Goal: Task Accomplishment & Management: Use online tool/utility

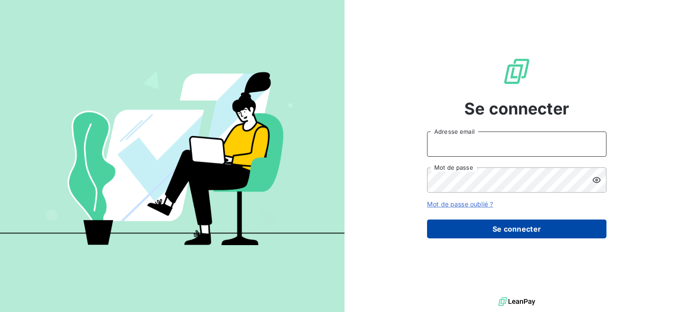
type input "[EMAIL_ADDRESS][DOMAIN_NAME]"
click at [505, 233] on button "Se connecter" at bounding box center [516, 228] width 179 height 19
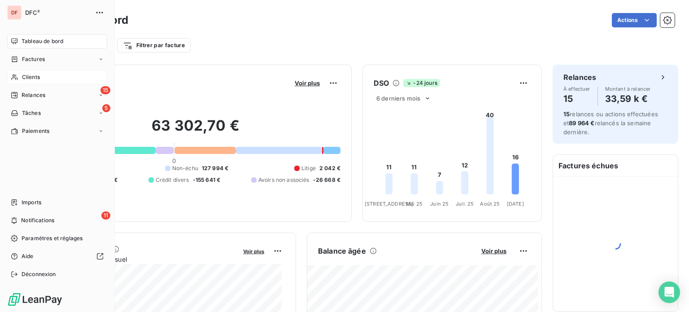
click at [19, 76] on div "Clients" at bounding box center [57, 77] width 100 height 14
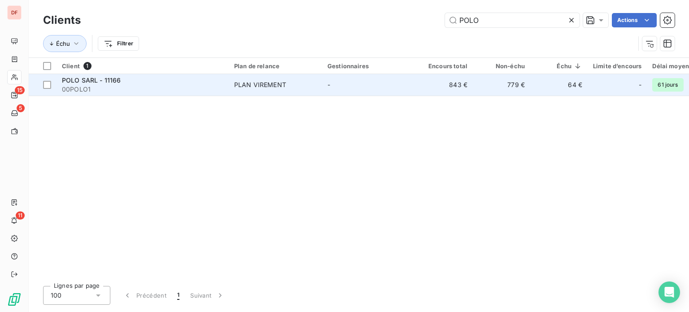
type input "POLO"
click at [319, 86] on td "PLAN VIREMENT" at bounding box center [275, 85] width 93 height 22
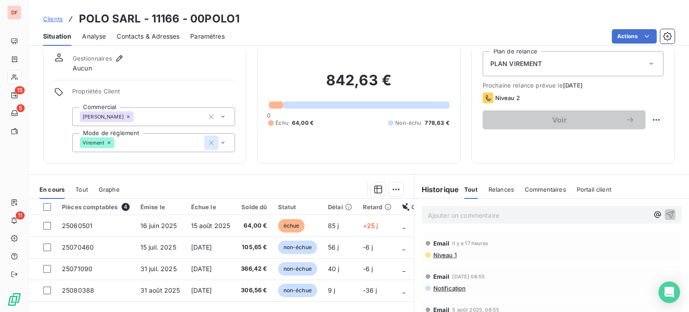
scroll to position [90, 0]
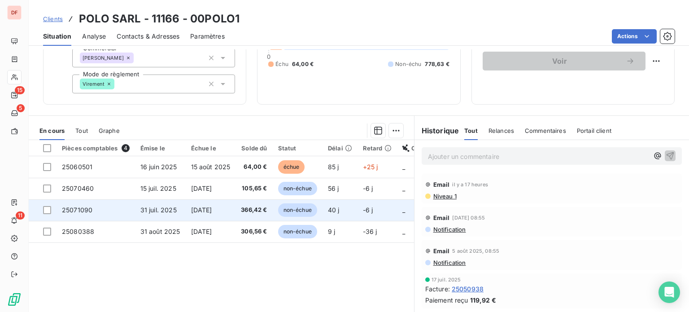
click at [212, 207] on span "[DATE]" at bounding box center [201, 210] width 21 height 8
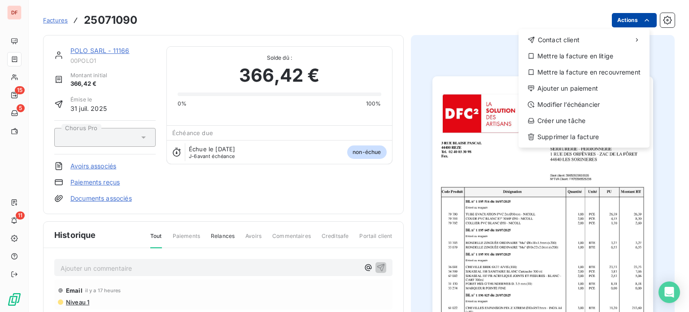
click at [624, 23] on html "DF 15 5 11 Factures 25071090 Actions Contact client Mettre la facture en litige…" at bounding box center [344, 156] width 689 height 312
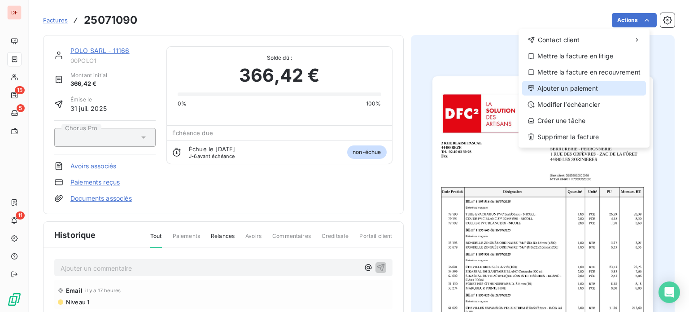
click at [563, 91] on div "Ajouter un paiement" at bounding box center [584, 88] width 124 height 14
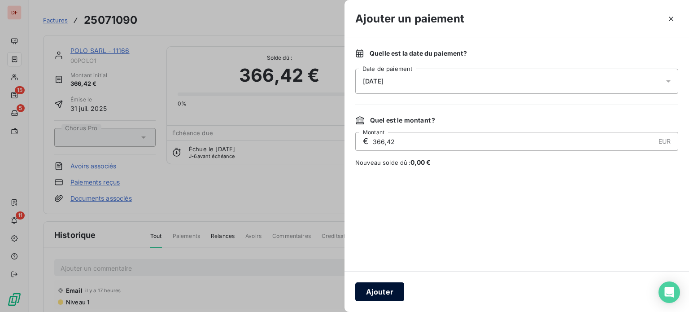
click at [382, 288] on button "Ajouter" at bounding box center [379, 291] width 49 height 19
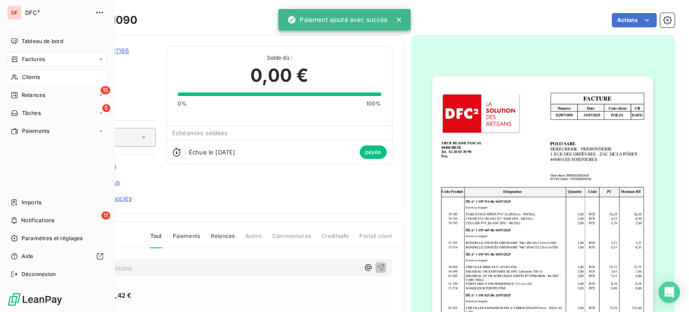
click at [17, 76] on icon at bounding box center [15, 77] width 8 height 7
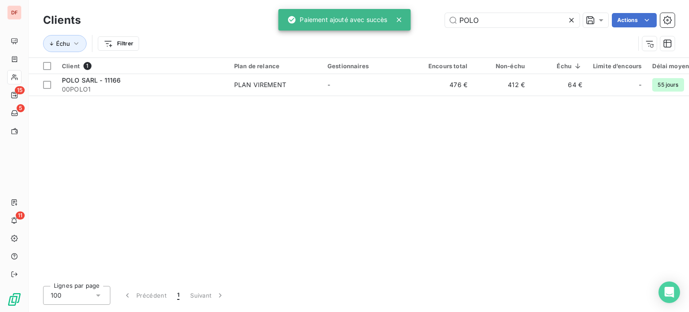
drag, startPoint x: 514, startPoint y: 21, endPoint x: 198, endPoint y: 24, distance: 316.5
click at [198, 24] on div "POLO Actions" at bounding box center [382, 20] width 583 height 14
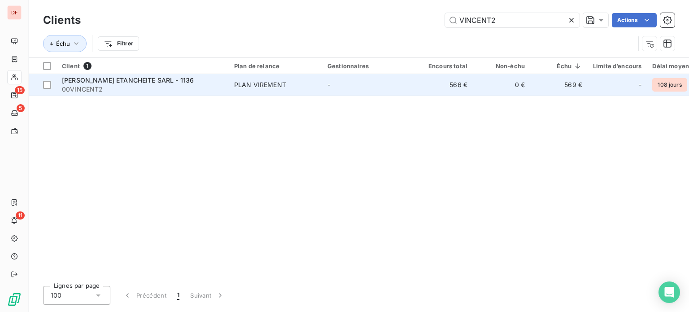
type input "VINCENT2"
click at [175, 94] on td "[PERSON_NAME] ETANCHEITE SARL - 1136 00VINCENT2" at bounding box center [142, 85] width 172 height 22
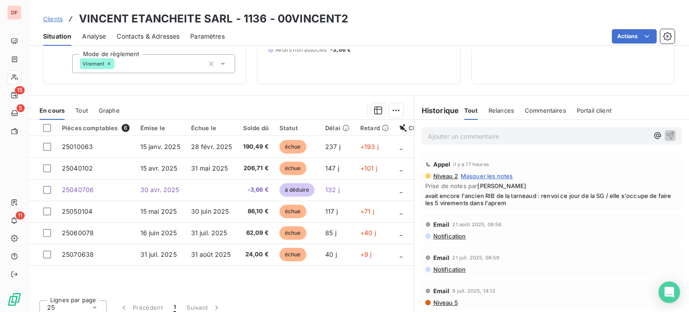
scroll to position [117, 0]
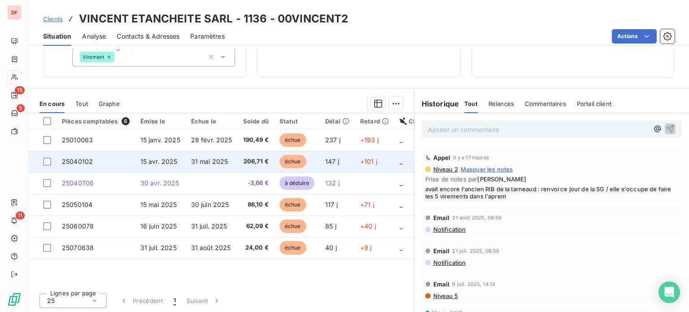
click at [234, 157] on td "31 mai 2025" at bounding box center [212, 162] width 52 height 22
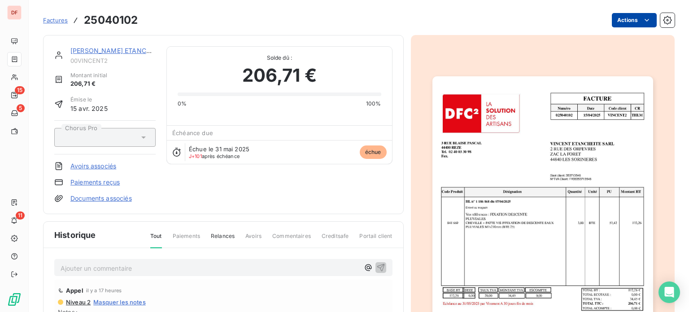
click at [631, 25] on html "DF 15 5 11 Factures 25040102 Actions [PERSON_NAME] ETANCHEITE SARL - 1136 00VIN…" at bounding box center [344, 156] width 689 height 312
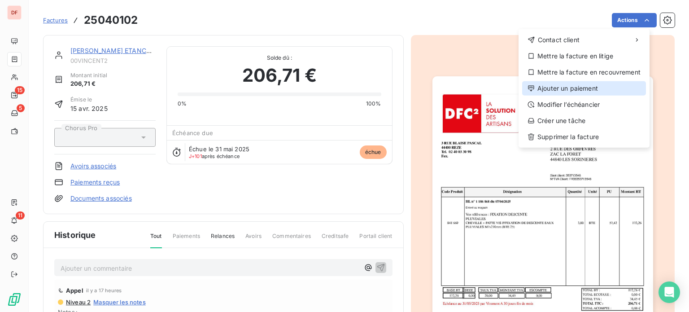
click at [561, 88] on div "Ajouter un paiement" at bounding box center [584, 88] width 124 height 14
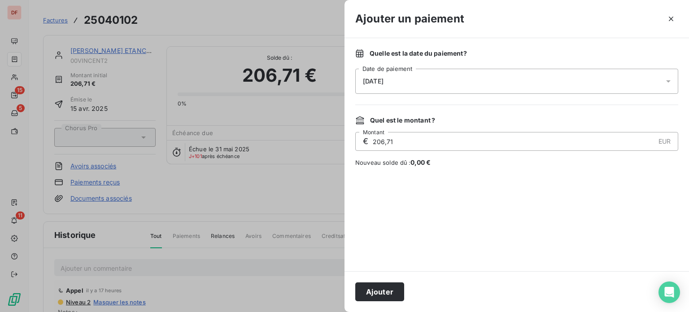
drag, startPoint x: 379, startPoint y: 290, endPoint x: 350, endPoint y: 273, distance: 33.8
click at [379, 290] on button "Ajouter" at bounding box center [379, 291] width 49 height 19
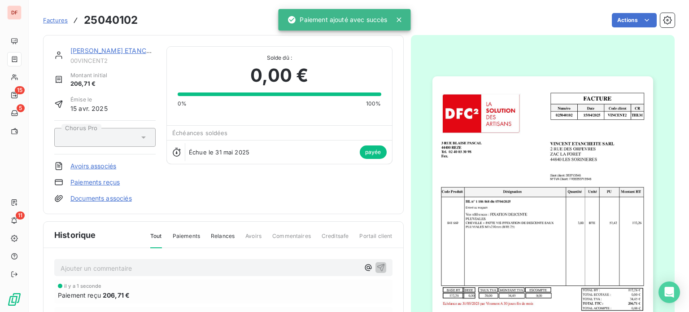
click at [124, 51] on link "[PERSON_NAME] ETANCHEITE SARL - 1136" at bounding box center [136, 51] width 132 height 8
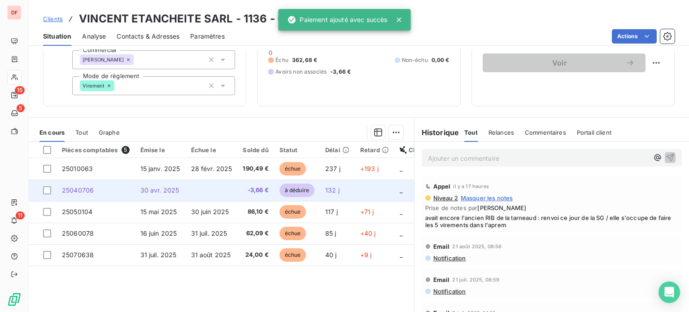
scroll to position [90, 0]
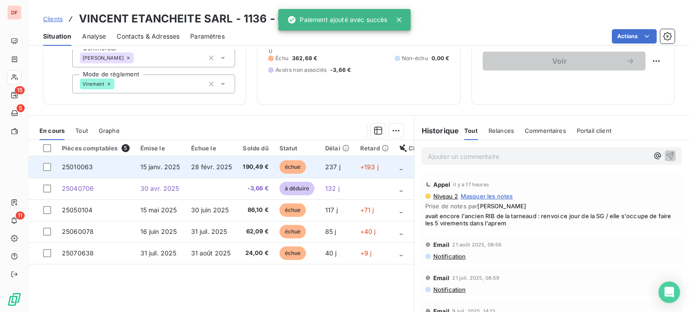
click at [253, 167] on span "190,49 €" at bounding box center [256, 166] width 26 height 9
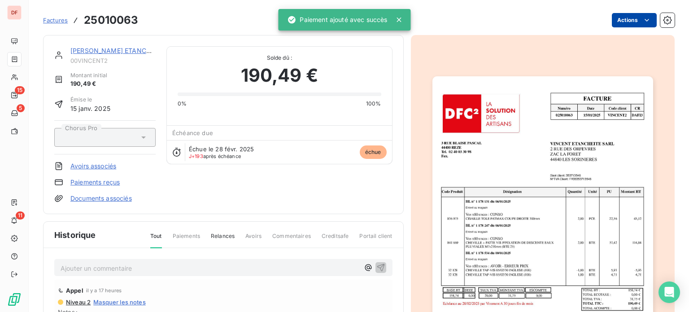
click at [613, 22] on html "DF 15 5 11 Factures 25010063 Actions [PERSON_NAME] ETANCHEITE SARL - 1136 00VIN…" at bounding box center [344, 156] width 689 height 312
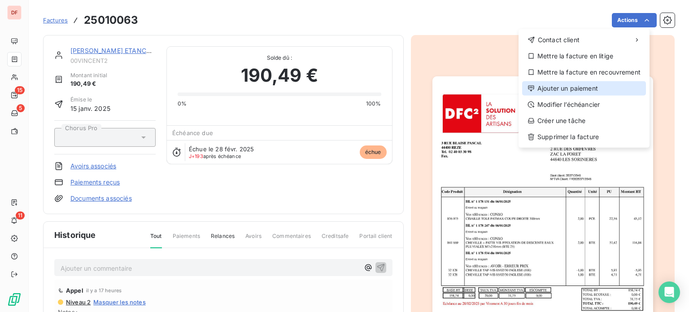
click at [555, 90] on div "Ajouter un paiement" at bounding box center [584, 88] width 124 height 14
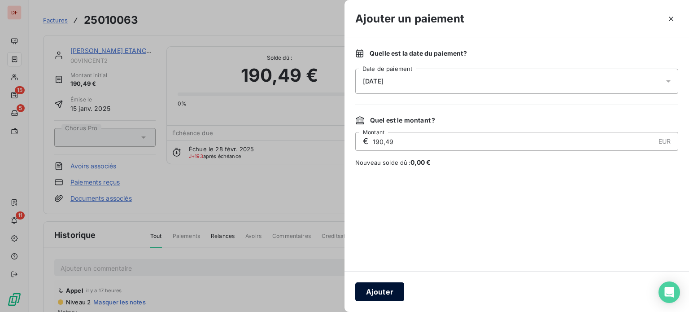
click at [374, 290] on button "Ajouter" at bounding box center [379, 291] width 49 height 19
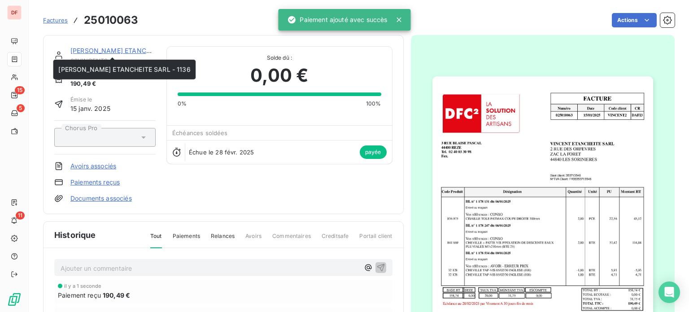
click at [119, 52] on link "[PERSON_NAME] ETANCHEITE SARL - 1136" at bounding box center [136, 51] width 132 height 8
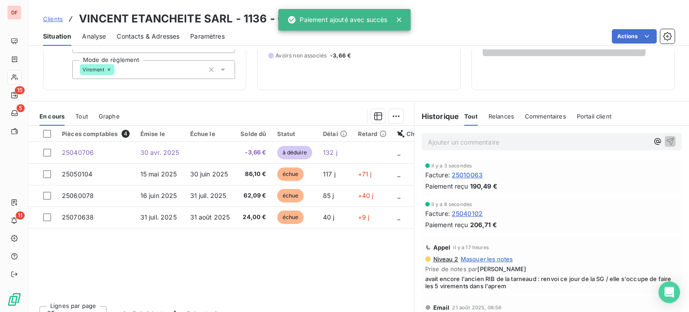
scroll to position [117, 0]
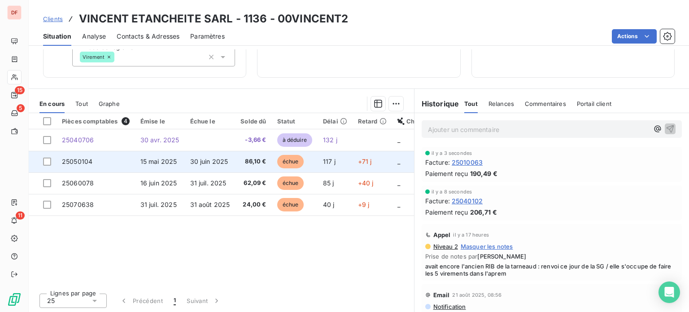
click at [261, 154] on td "86,10 €" at bounding box center [253, 162] width 36 height 22
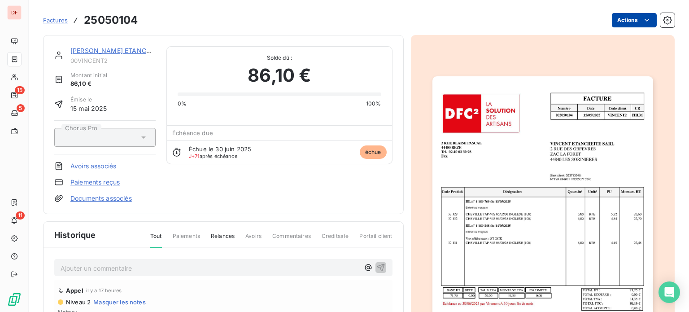
click at [618, 24] on html "DF 15 5 11 Factures 25050104 Actions [PERSON_NAME] ETANCHEITE SARL - 1136 00VIN…" at bounding box center [344, 156] width 689 height 312
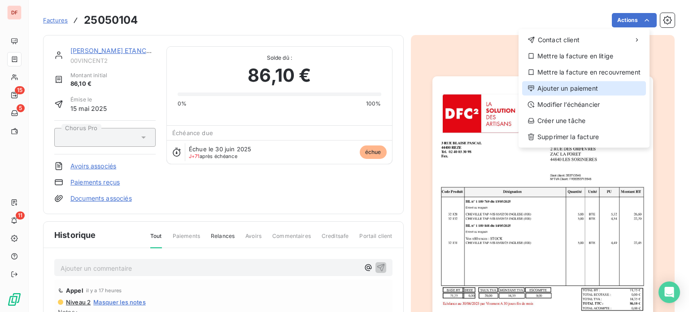
click at [570, 89] on div "Ajouter un paiement" at bounding box center [584, 88] width 124 height 14
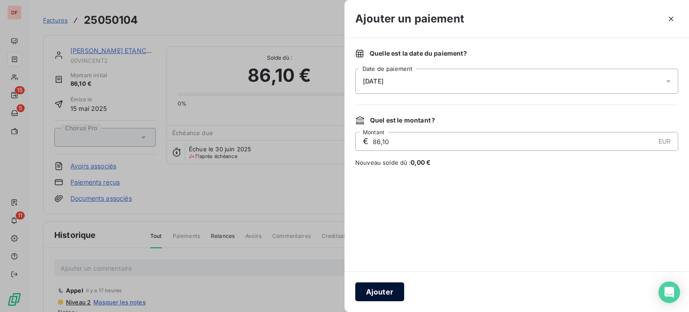
click at [370, 293] on button "Ajouter" at bounding box center [379, 291] width 49 height 19
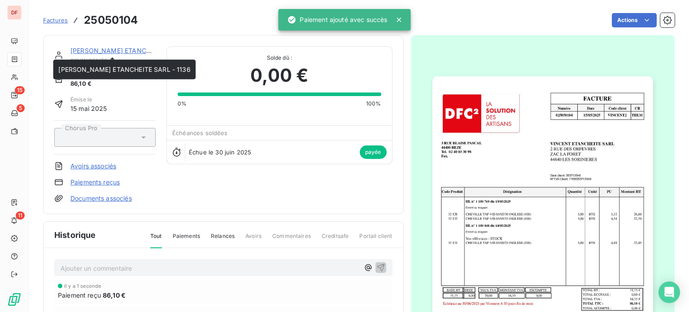
click at [126, 52] on link "[PERSON_NAME] ETANCHEITE SARL - 1136" at bounding box center [136, 51] width 132 height 8
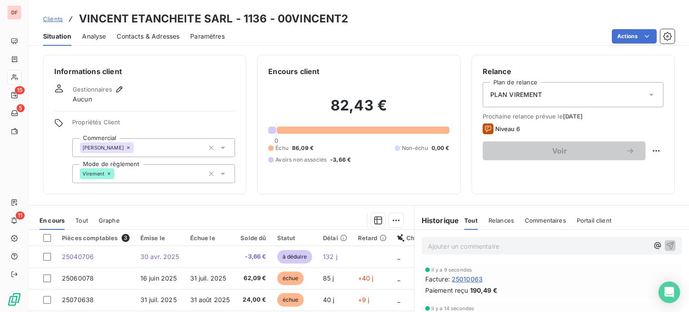
scroll to position [45, 0]
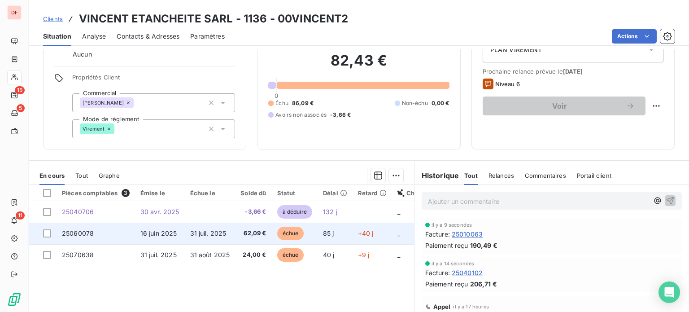
click at [217, 233] on span "31 juil. 2025" at bounding box center [208, 233] width 36 height 8
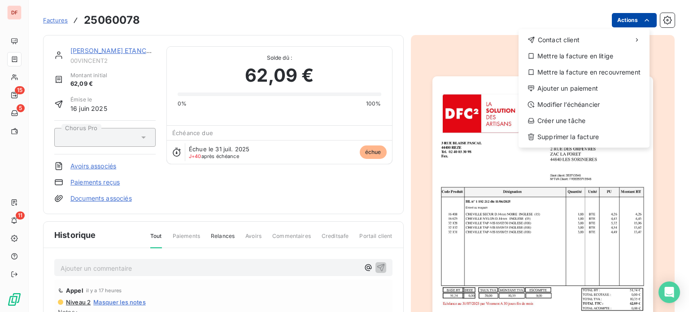
click at [634, 18] on html "DF 15 5 11 Factures 25060078 Actions Contact client Mettre la facture en litige…" at bounding box center [344, 156] width 689 height 312
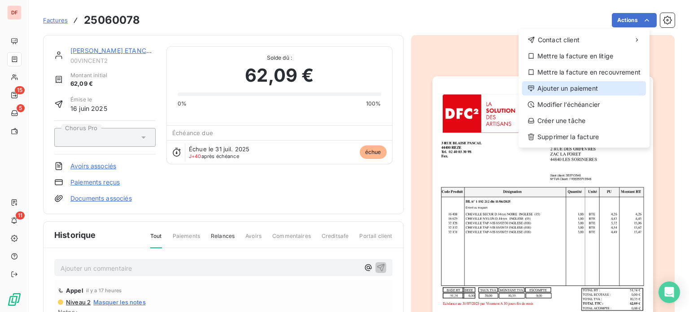
click at [564, 89] on div "Ajouter un paiement" at bounding box center [584, 88] width 124 height 14
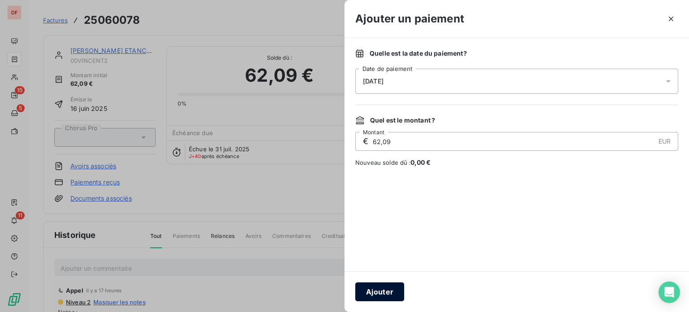
click at [379, 299] on button "Ajouter" at bounding box center [379, 291] width 49 height 19
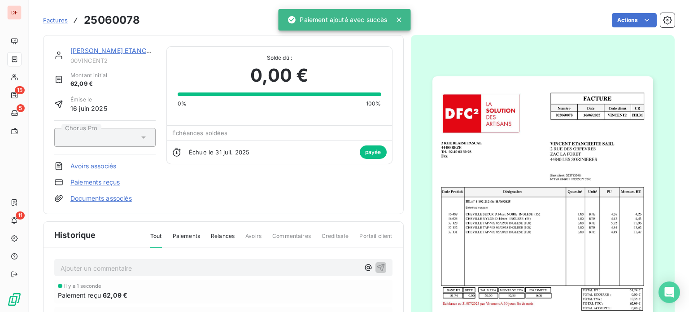
click at [115, 46] on div "[PERSON_NAME] ETANCHEITE SARL - 1136" at bounding box center [112, 50] width 85 height 9
click at [115, 49] on link "[PERSON_NAME] ETANCHEITE SARL - 1136" at bounding box center [136, 51] width 132 height 8
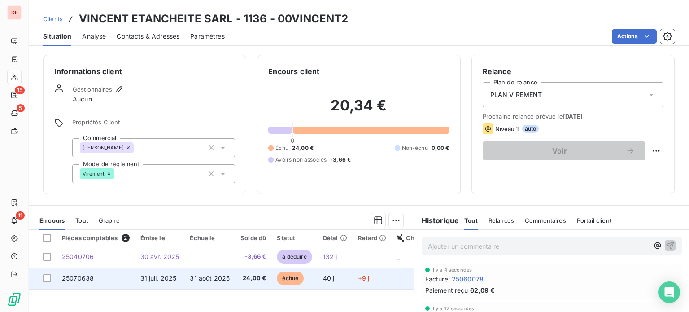
click at [232, 275] on td "31 août 2025" at bounding box center [209, 278] width 51 height 22
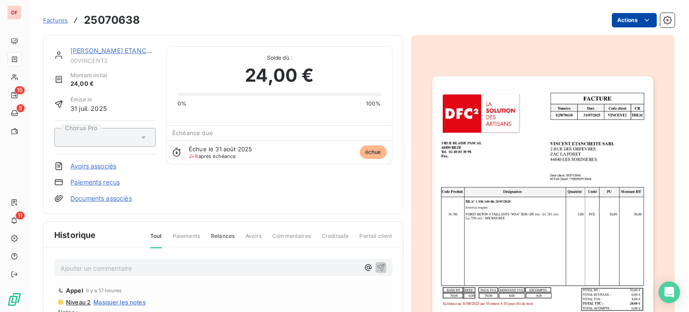
click at [621, 25] on html "DF 15 5 11 Factures 25070638 Actions [PERSON_NAME] ETANCHEITE SARL - 1136 00VIN…" at bounding box center [344, 156] width 689 height 312
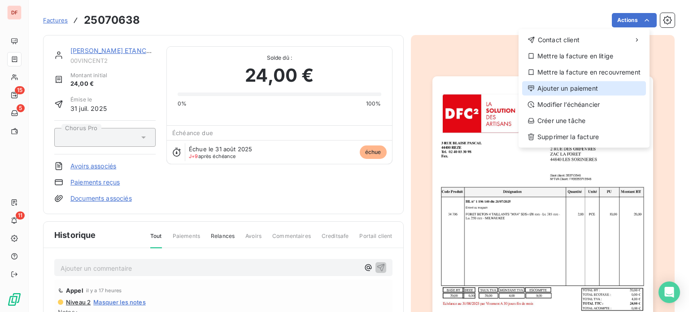
click at [561, 90] on div "Ajouter un paiement" at bounding box center [584, 88] width 124 height 14
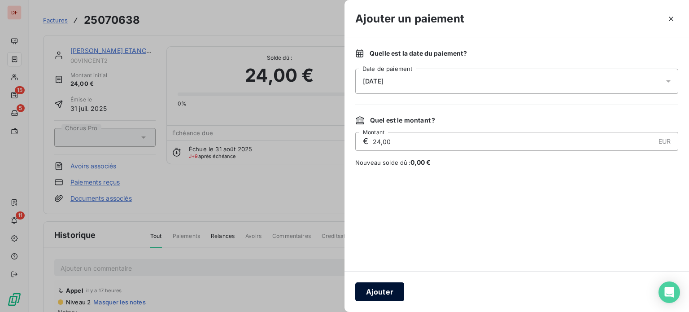
click at [379, 292] on button "Ajouter" at bounding box center [379, 291] width 49 height 19
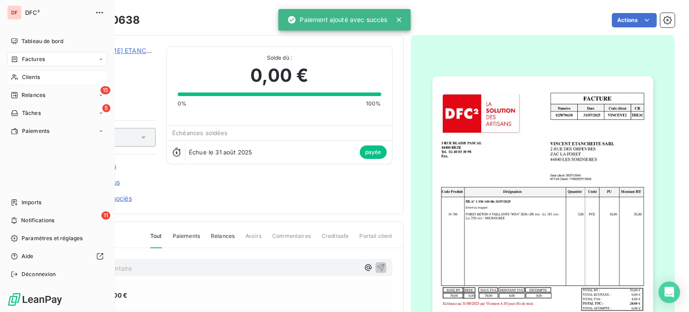
click at [22, 81] on div "Clients" at bounding box center [57, 77] width 100 height 14
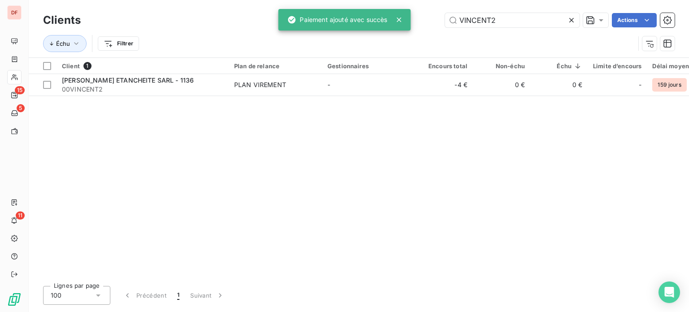
drag, startPoint x: 552, startPoint y: 20, endPoint x: 321, endPoint y: 19, distance: 230.9
click at [321, 19] on div "DF 15 5 11 Clients VINCENT2 Actions Échu Filtrer Client 1 Plan de relance Gesti…" at bounding box center [344, 156] width 689 height 312
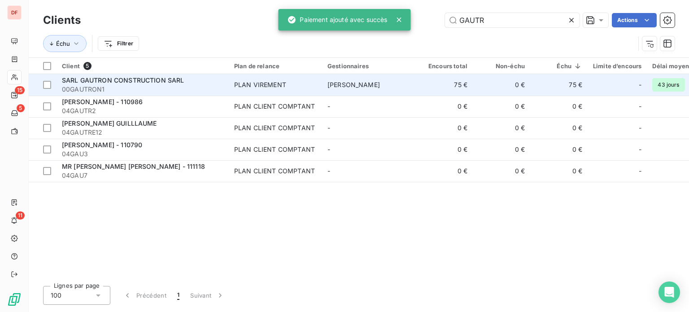
type input "GAUTR"
click at [285, 83] on div "PLAN VIREMENT" at bounding box center [260, 84] width 52 height 9
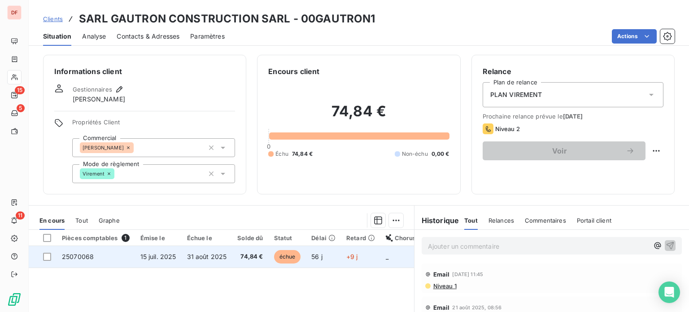
click at [196, 257] on span "31 août 2025" at bounding box center [207, 256] width 40 height 8
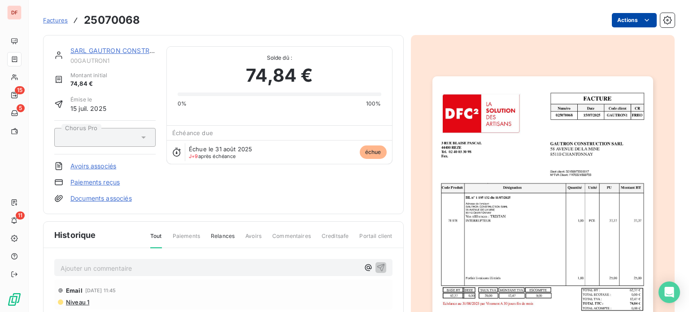
click at [624, 20] on html "DF 15 5 11 Factures 25070068 Actions SARL GAUTRON CONSTRUCTION SARL 00GAUTRON1 …" at bounding box center [344, 156] width 689 height 312
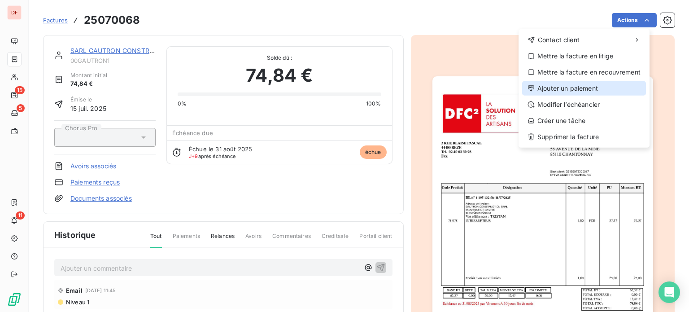
click at [556, 89] on div "Ajouter un paiement" at bounding box center [584, 88] width 124 height 14
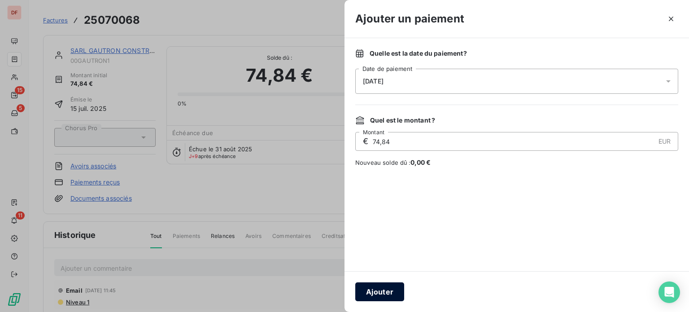
click at [373, 298] on button "Ajouter" at bounding box center [379, 291] width 49 height 19
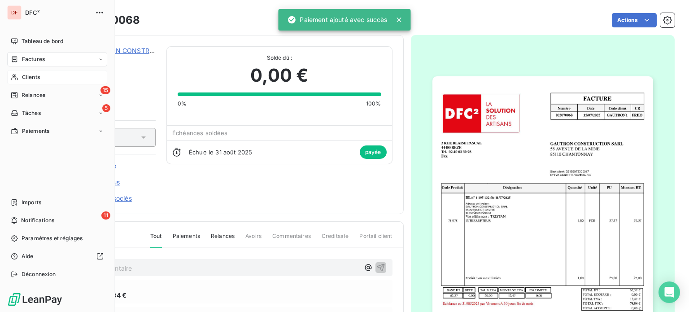
click at [13, 82] on div "Clients" at bounding box center [57, 77] width 100 height 14
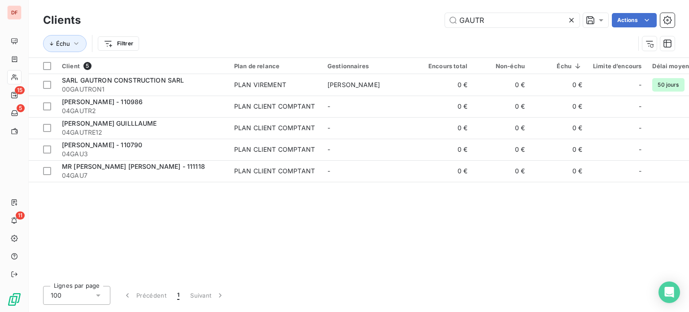
drag, startPoint x: 503, startPoint y: 24, endPoint x: 413, endPoint y: 20, distance: 89.7
click at [413, 20] on div "GAUTR Actions" at bounding box center [382, 20] width 583 height 14
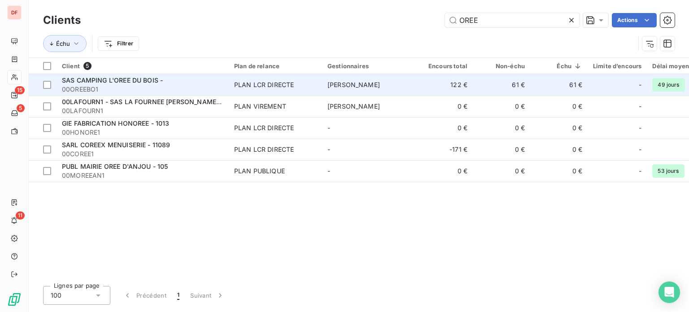
type input "OREE"
click at [312, 79] on td "PLAN LCR DIRECTE" at bounding box center [275, 85] width 93 height 22
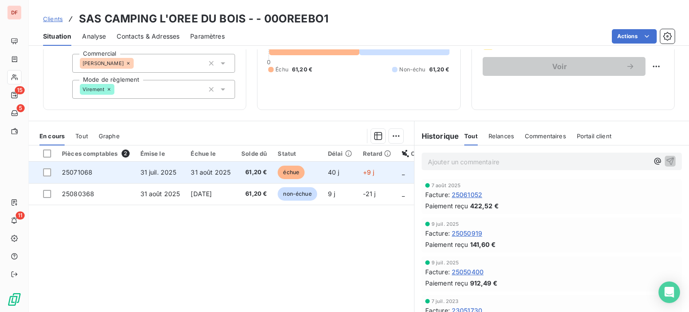
scroll to position [90, 0]
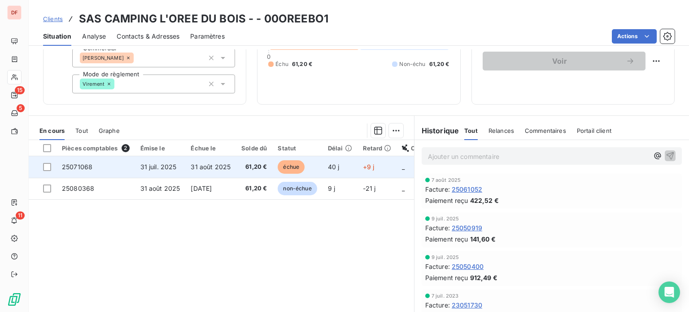
click at [260, 163] on span "61,20 €" at bounding box center [254, 166] width 26 height 9
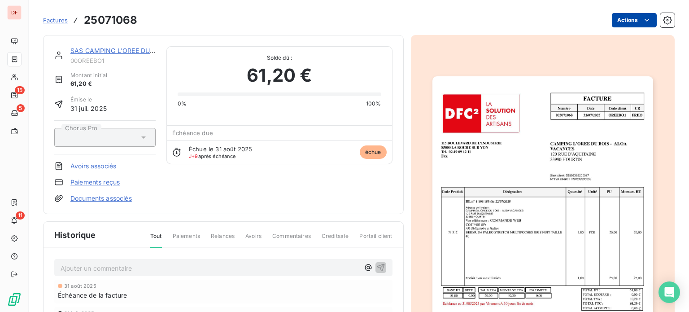
click at [628, 21] on html "DF 15 5 11 Factures 25071068 Actions SAS CAMPING L'OREE DU BOIS - 00OREEBO1 Mon…" at bounding box center [344, 156] width 689 height 312
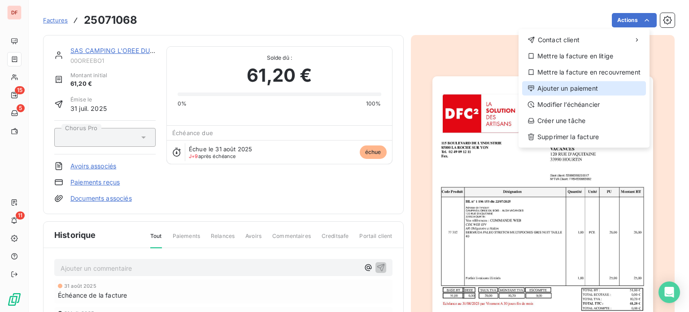
click at [567, 89] on div "Ajouter un paiement" at bounding box center [584, 88] width 124 height 14
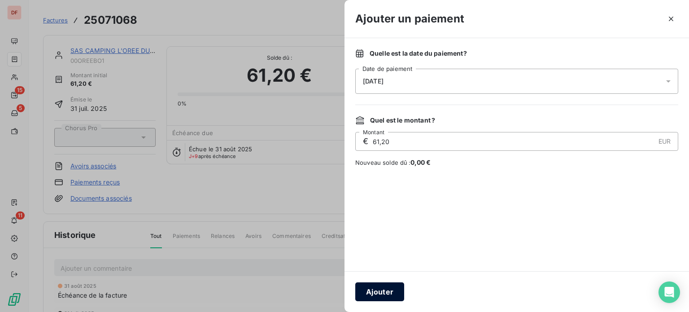
click at [370, 291] on button "Ajouter" at bounding box center [379, 291] width 49 height 19
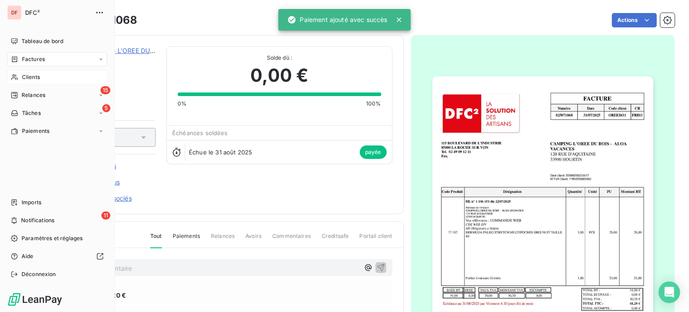
click at [37, 78] on span "Clients" at bounding box center [31, 77] width 18 height 8
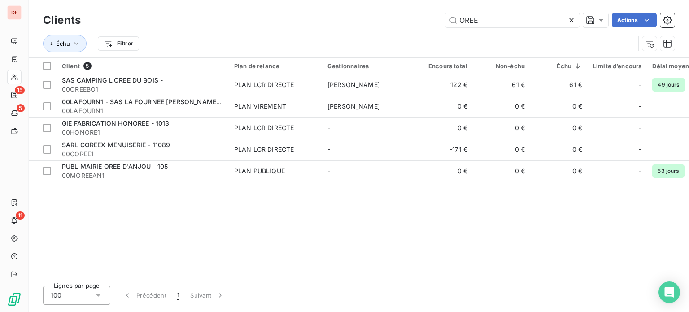
drag, startPoint x: 491, startPoint y: 23, endPoint x: 325, endPoint y: 10, distance: 166.8
click at [325, 11] on div "Clients OREE Actions" at bounding box center [358, 20] width 631 height 19
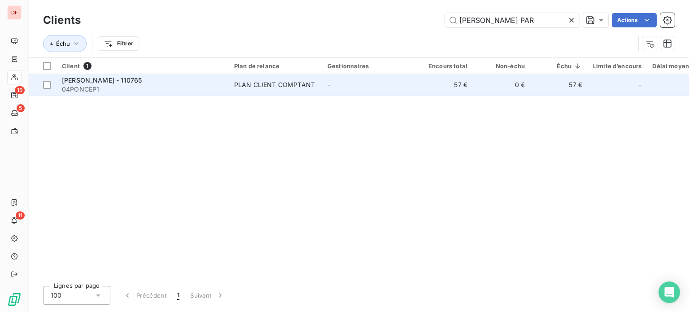
type input "[PERSON_NAME] PAR"
click at [273, 82] on div "PLAN CLIENT COMPTANT" at bounding box center [274, 84] width 81 height 9
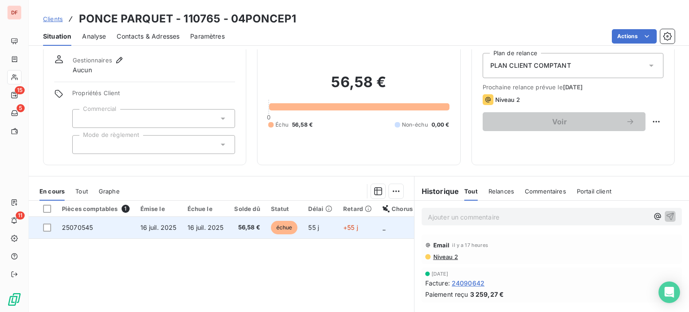
scroll to position [45, 0]
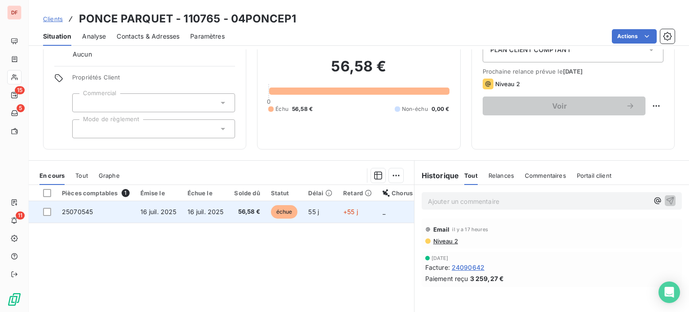
click at [242, 213] on span "56,58 €" at bounding box center [247, 211] width 26 height 9
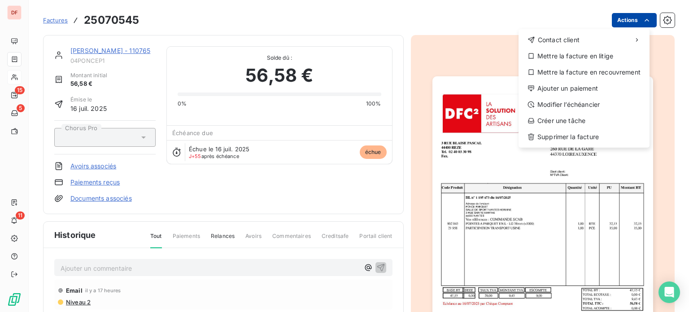
click at [631, 21] on html "DF 15 5 11 Factures 25070545 Actions Contact client Mettre la facture en litige…" at bounding box center [344, 156] width 689 height 312
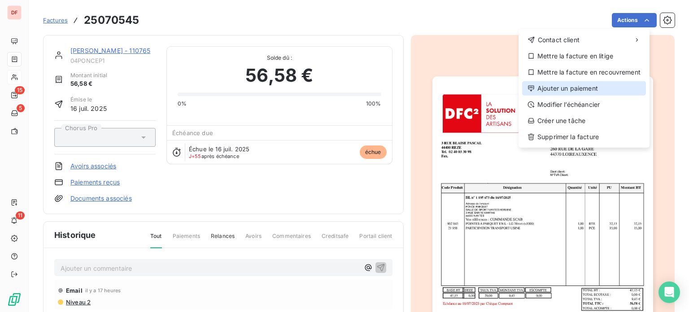
click at [555, 86] on div "Ajouter un paiement" at bounding box center [584, 88] width 124 height 14
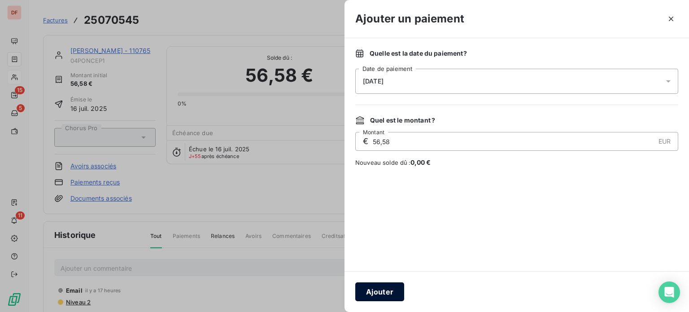
click at [372, 295] on button "Ajouter" at bounding box center [379, 291] width 49 height 19
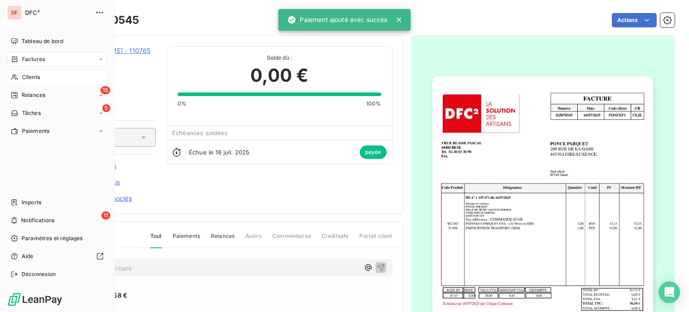
drag, startPoint x: 23, startPoint y: 79, endPoint x: 35, endPoint y: 82, distance: 12.8
click at [23, 79] on span "Clients" at bounding box center [31, 77] width 18 height 8
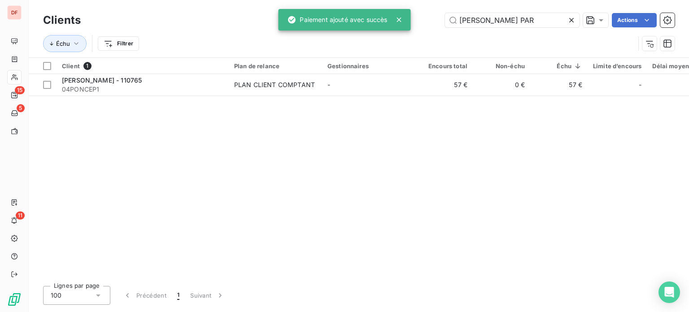
drag, startPoint x: 540, startPoint y: 17, endPoint x: 339, endPoint y: 14, distance: 200.8
click at [339, 14] on div "DF 15 5 11 Clients [PERSON_NAME] PAR Actions Échu Filtrer Client 1 Plan de rela…" at bounding box center [344, 156] width 689 height 312
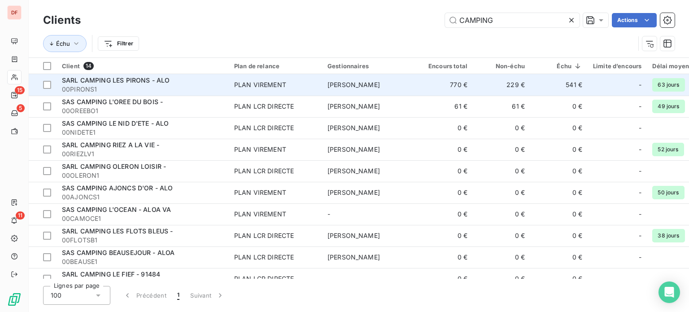
type input "CAMPING"
click at [425, 78] on td "770 €" at bounding box center [443, 85] width 57 height 22
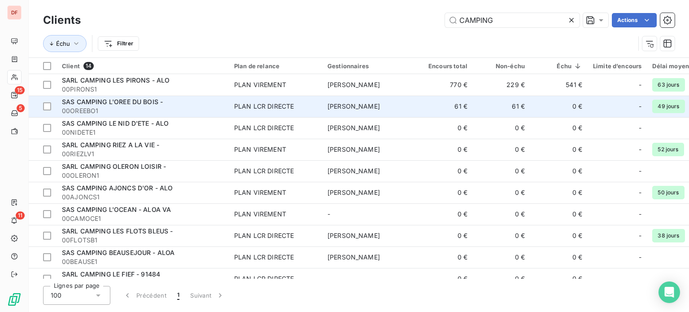
click at [385, 110] on td "[PERSON_NAME]" at bounding box center [368, 106] width 93 height 22
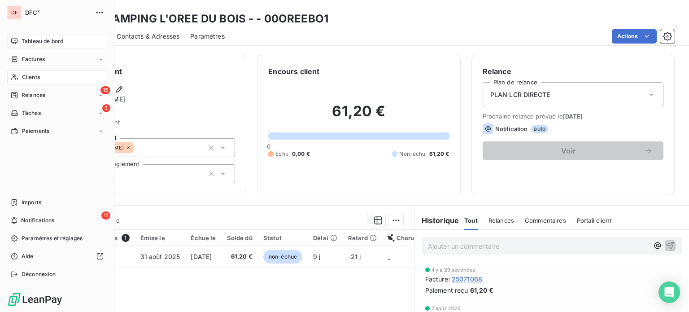
click at [28, 40] on span "Tableau de bord" at bounding box center [43, 41] width 42 height 8
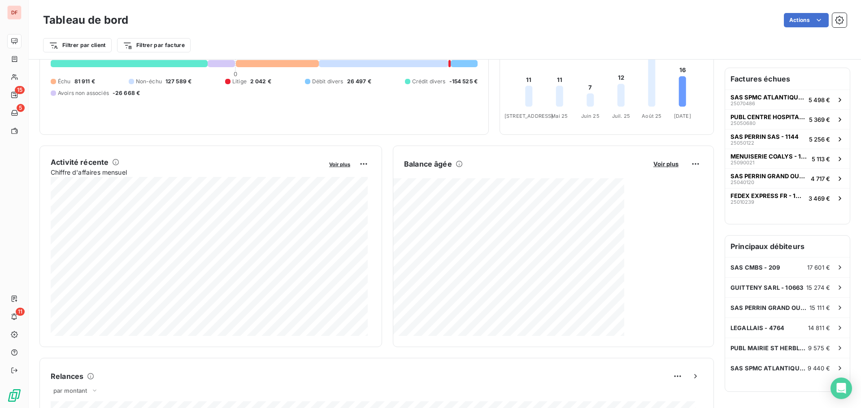
scroll to position [90, 0]
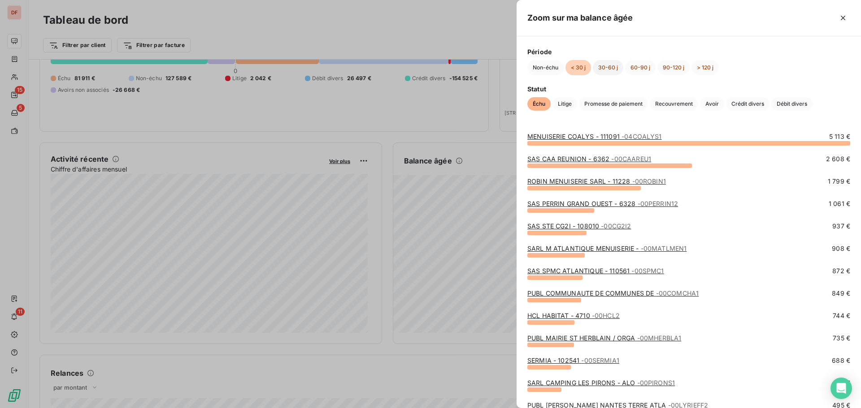
click at [611, 64] on button "30-60 j" at bounding box center [608, 67] width 30 height 15
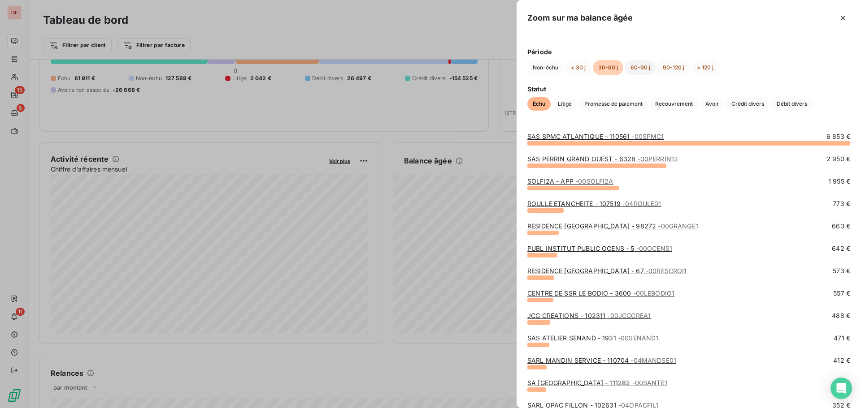
click at [644, 67] on button "60-90 j" at bounding box center [640, 67] width 30 height 15
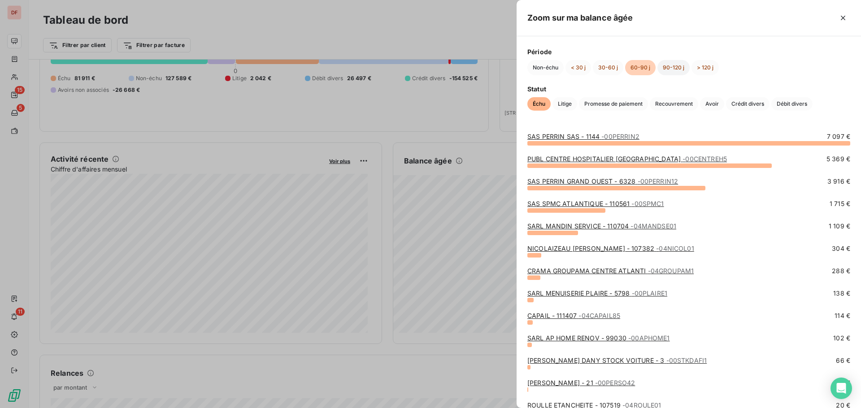
click at [670, 67] on button "90-120 j" at bounding box center [673, 67] width 32 height 15
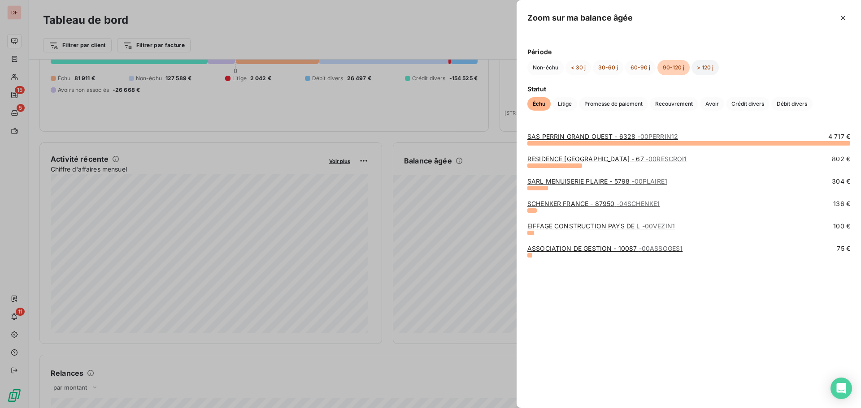
click at [688, 62] on button "> 120 j" at bounding box center [704, 67] width 27 height 15
